Goal: Information Seeking & Learning: Learn about a topic

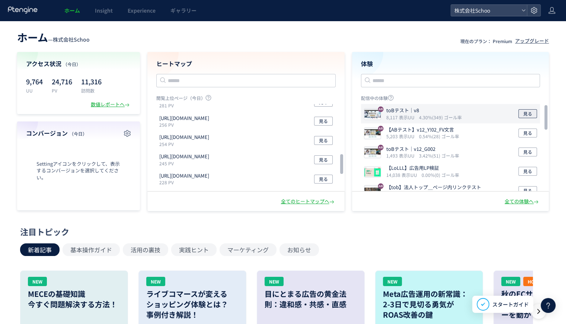
click at [529, 112] on span "見る" at bounding box center [527, 113] width 9 height 9
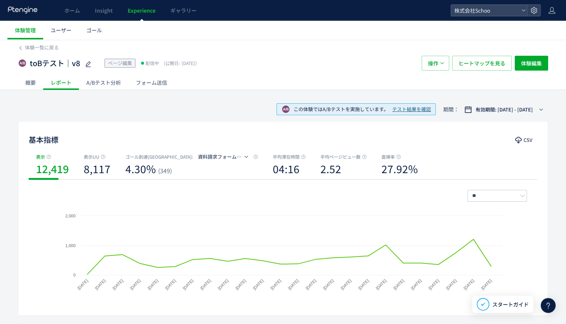
click at [29, 86] on div "概要" at bounding box center [30, 82] width 25 height 15
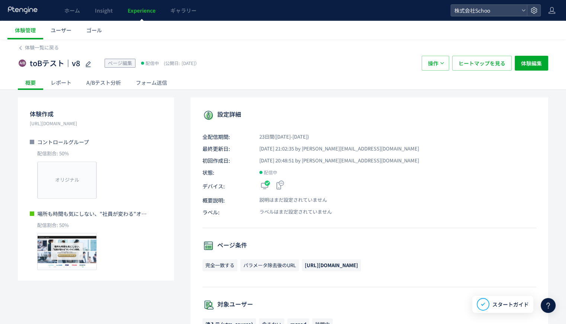
click at [96, 85] on div "A/Bテスト分析" at bounding box center [103, 82] width 49 height 15
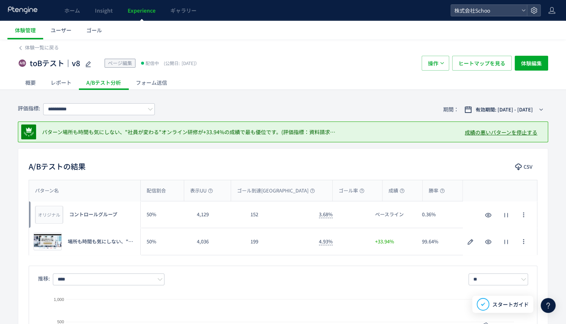
click at [61, 86] on div "レポート" at bounding box center [61, 82] width 36 height 15
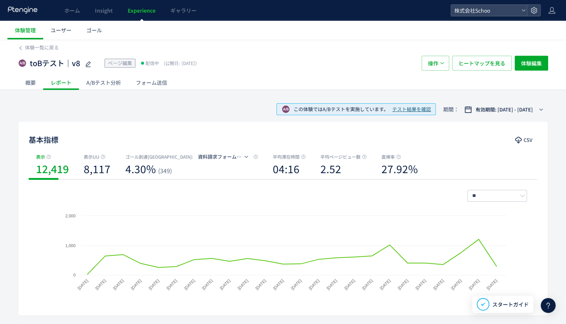
click at [32, 82] on div "概要" at bounding box center [30, 82] width 25 height 15
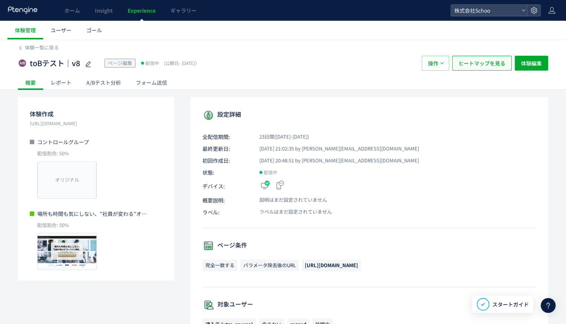
click at [466, 64] on span "ヒートマップを見る" at bounding box center [481, 63] width 47 height 15
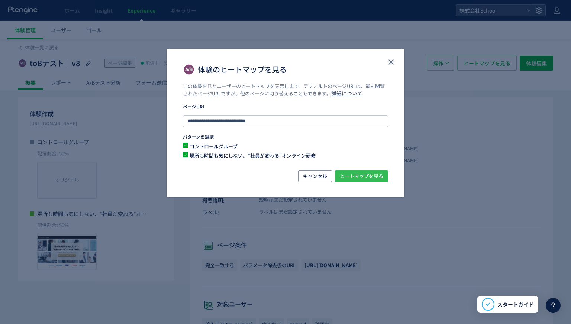
click at [350, 176] on span "ヒートマップを見る" at bounding box center [362, 176] width 44 height 12
